Goal: Check status: Check status

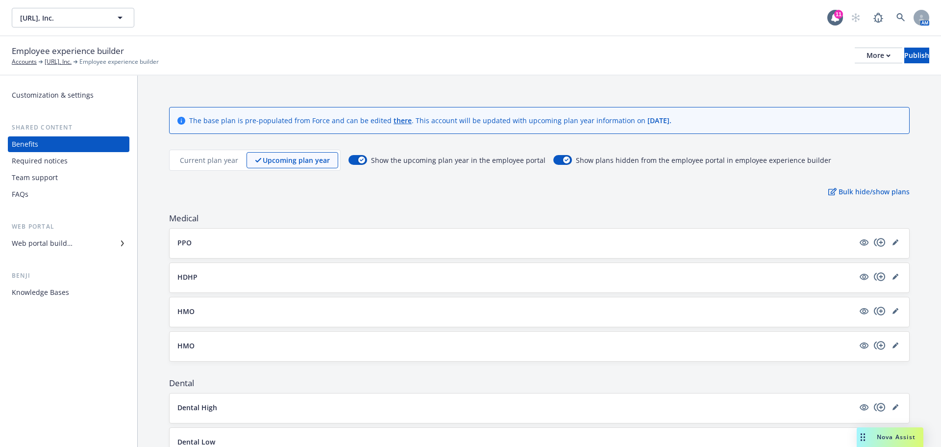
click at [325, 34] on div "[URL], Inc. [URL], Inc. 11 AM" at bounding box center [470, 17] width 941 height 35
click at [352, 8] on div "[URL], Inc. [URL], Inc." at bounding box center [420, 18] width 816 height 20
